Goal: Information Seeking & Learning: Learn about a topic

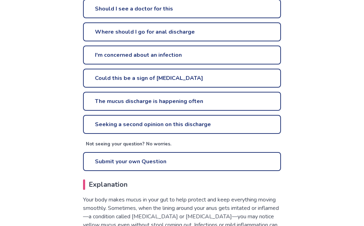
scroll to position [200, 0]
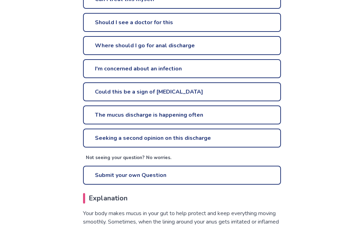
click at [170, 90] on link "Could this be a sign of [MEDICAL_DATA]" at bounding box center [182, 91] width 198 height 19
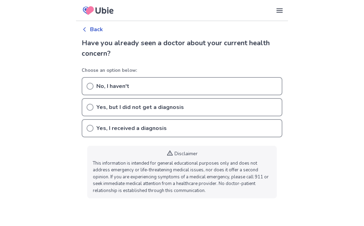
scroll to position [200, 0]
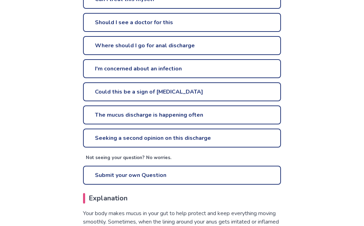
click at [99, 47] on link "Where should I go for anal discharge" at bounding box center [182, 45] width 198 height 19
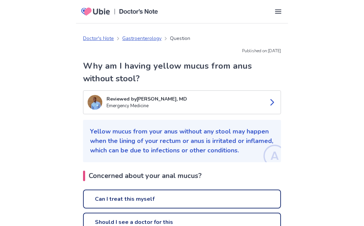
scroll to position [2, 0]
